Goal: Task Accomplishment & Management: Manage account settings

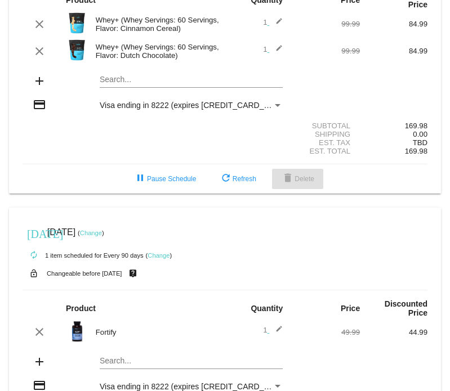
scroll to position [121, 0]
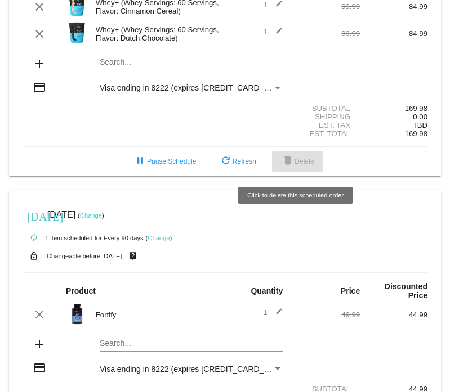
click at [293, 162] on span "delete Delete" at bounding box center [297, 162] width 33 height 8
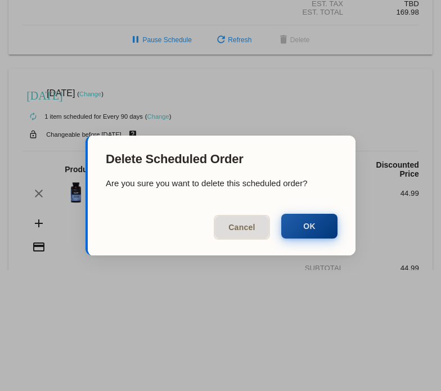
click at [328, 232] on button "OK" at bounding box center [309, 226] width 56 height 25
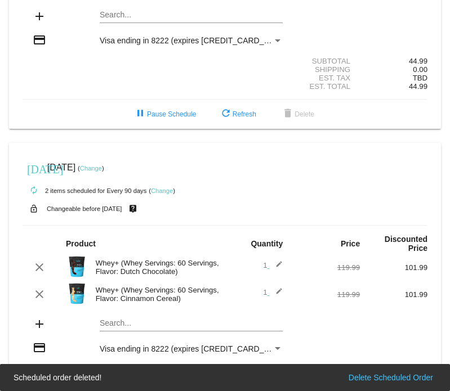
scroll to position [205, 0]
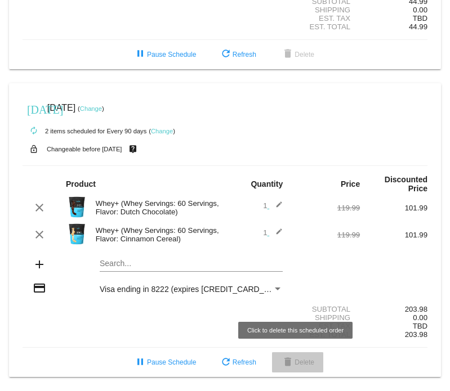
click at [276, 356] on button "delete Delete" at bounding box center [297, 362] width 51 height 20
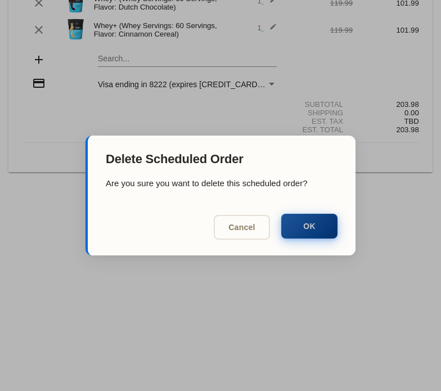
click at [303, 218] on button "OK" at bounding box center [309, 226] width 56 height 25
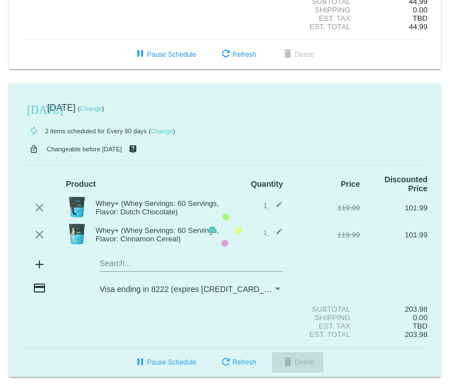
scroll to position [0, 0]
